Goal: Information Seeking & Learning: Learn about a topic

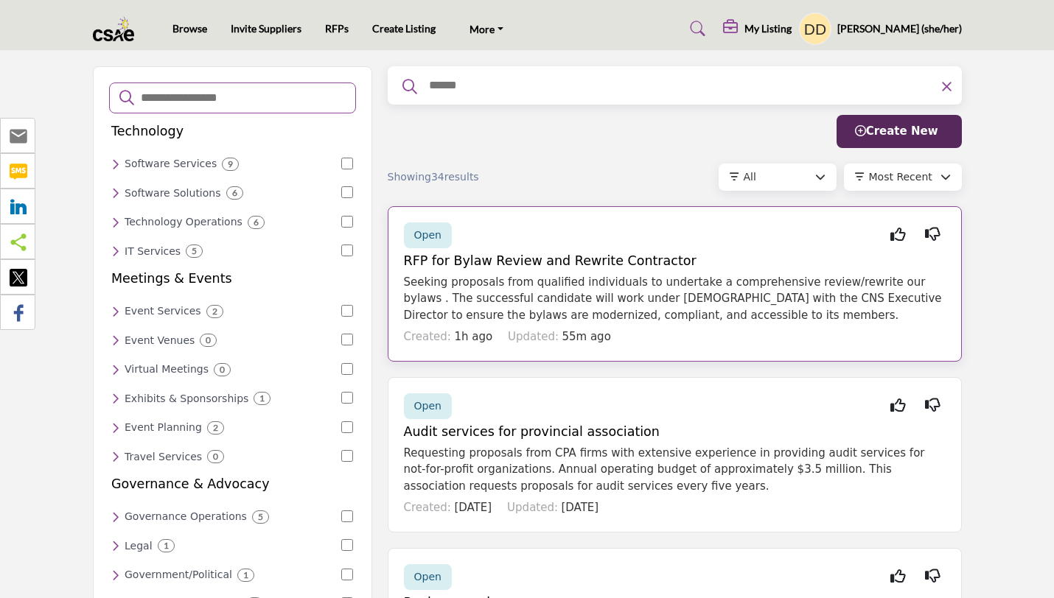
click at [605, 259] on h5 "RFP for Bylaw Review and Rewrite Contractor" at bounding box center [675, 260] width 542 height 15
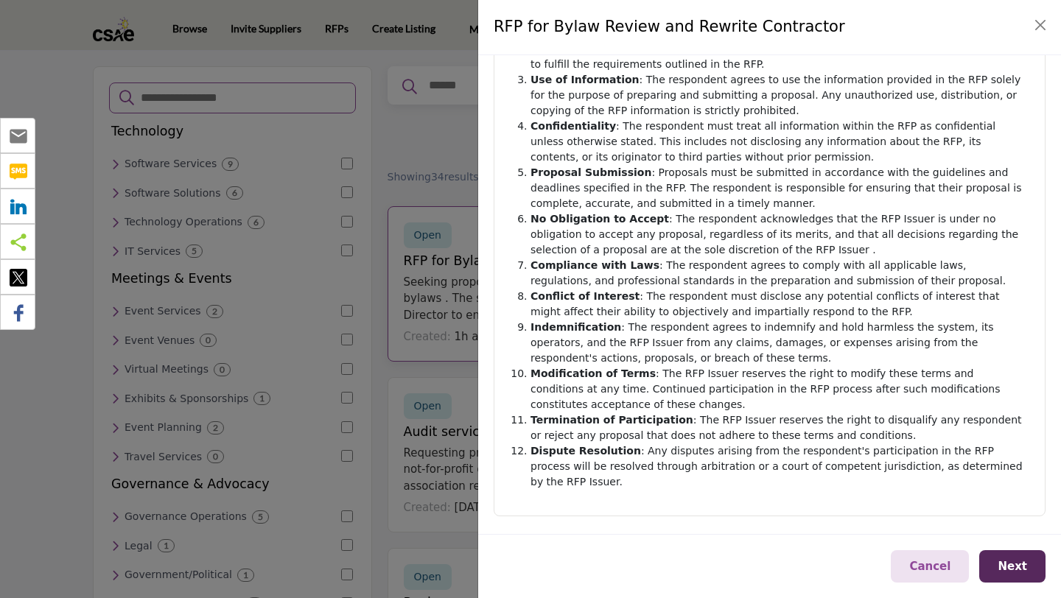
scroll to position [228, 0]
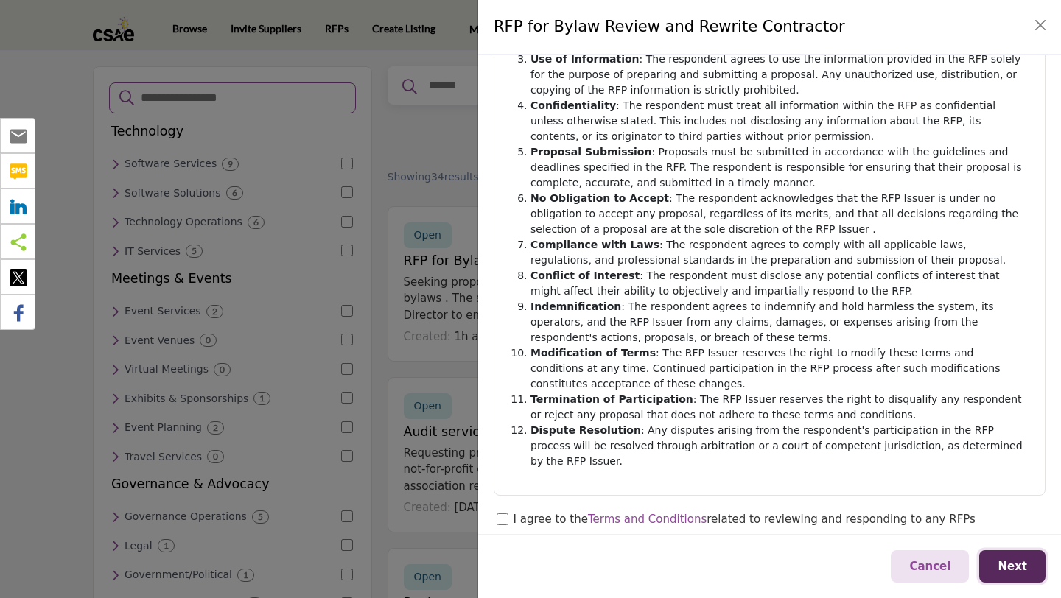
click at [1026, 578] on button "Next" at bounding box center [1012, 566] width 66 height 33
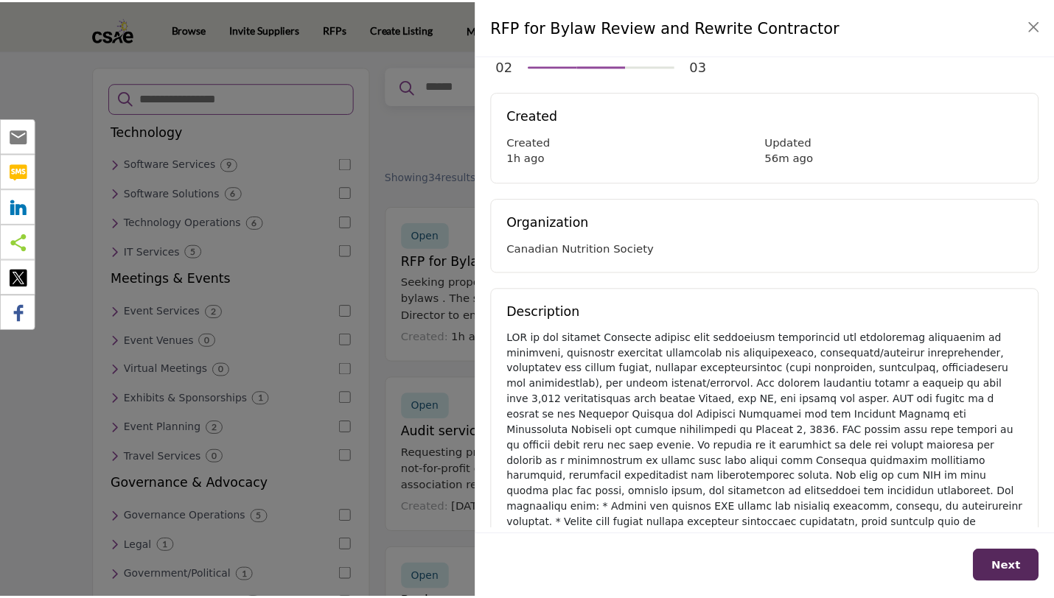
scroll to position [0, 0]
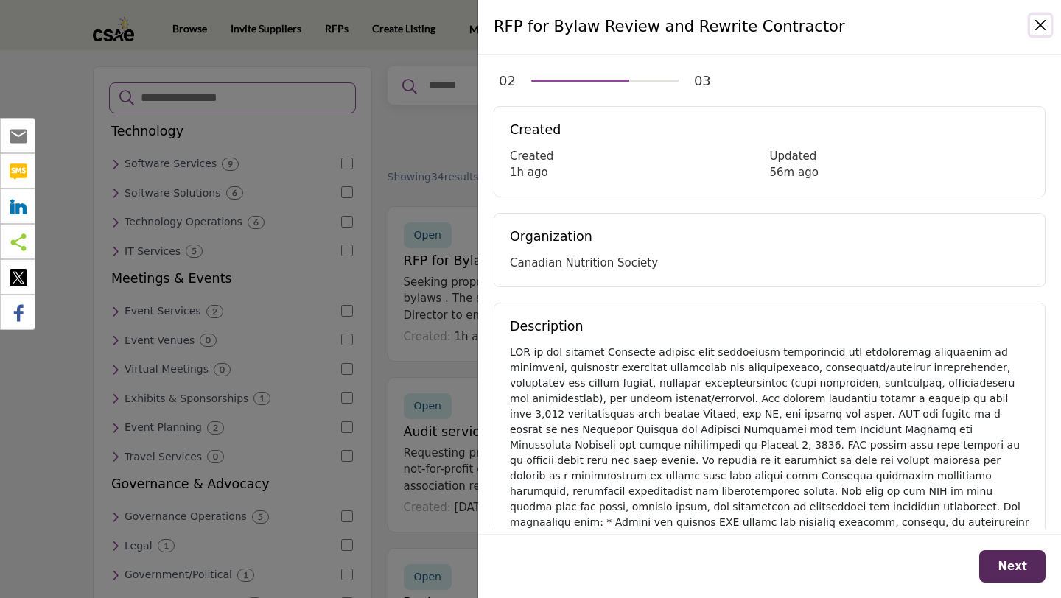
click at [1043, 26] on button "Close" at bounding box center [1040, 25] width 21 height 21
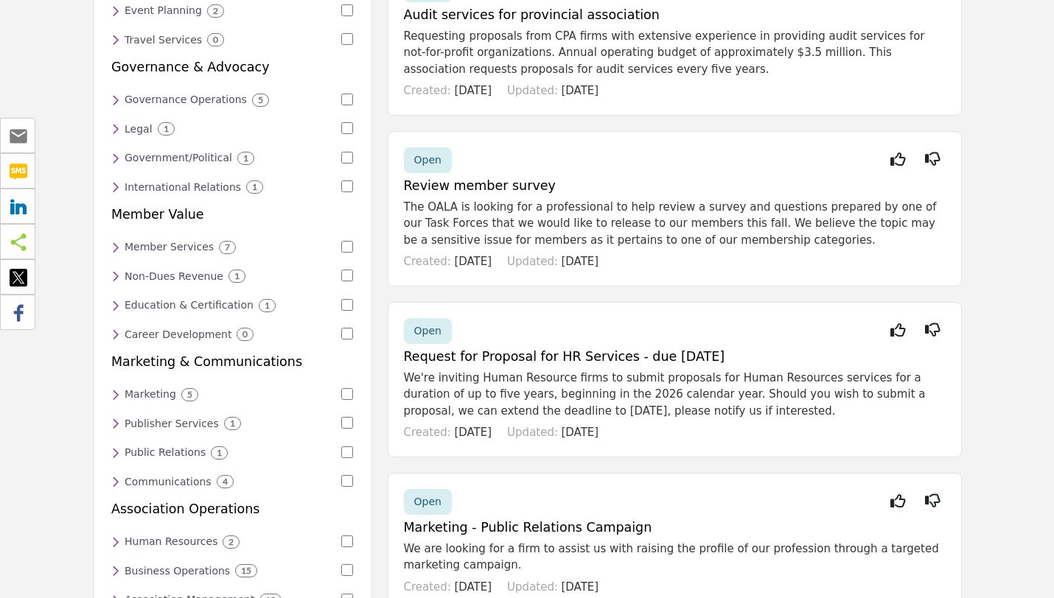
scroll to position [419, 0]
